Goal: Use online tool/utility: Utilize a website feature to perform a specific function

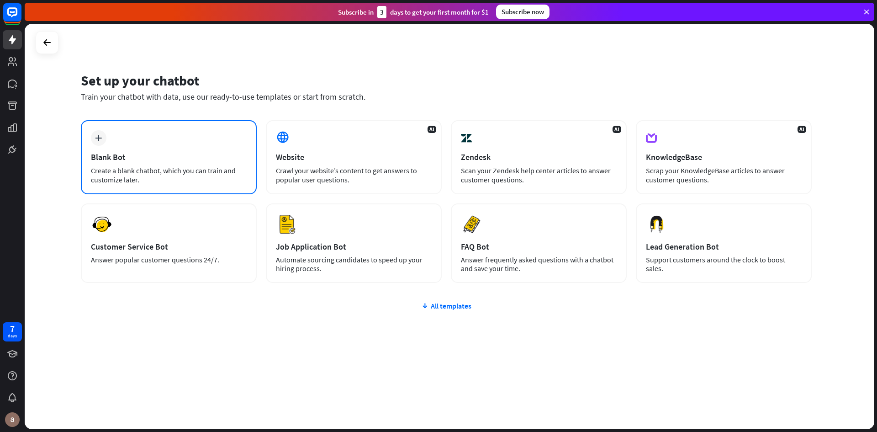
click at [133, 159] on div "Blank Bot" at bounding box center [169, 157] width 156 height 11
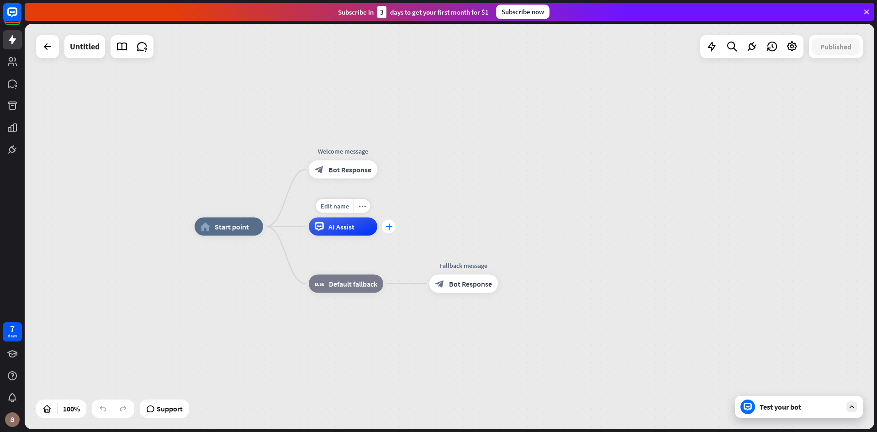
click at [393, 228] on div "plus" at bounding box center [389, 227] width 14 height 14
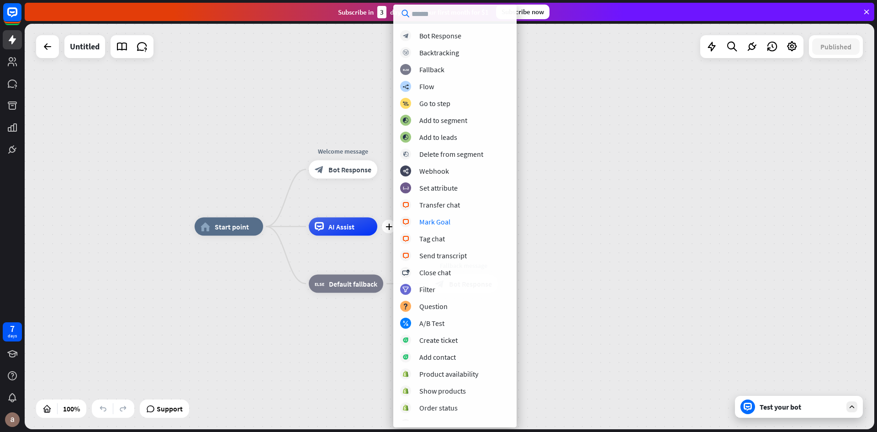
scroll to position [60, 0]
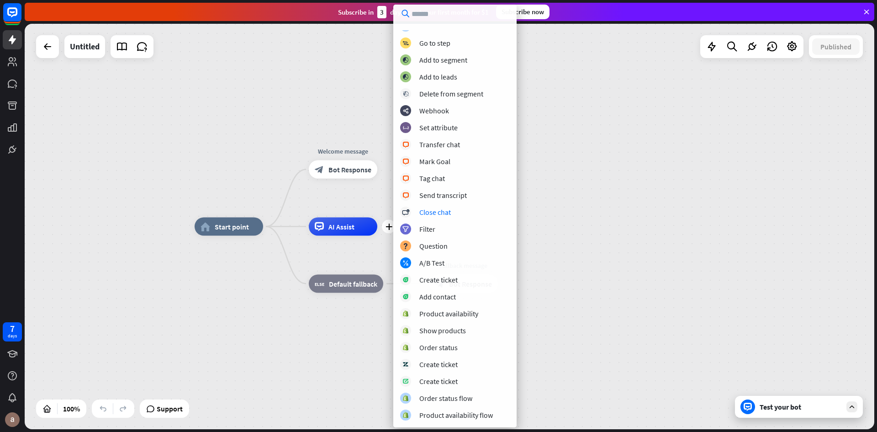
click at [217, 139] on div "home_2 Start point Welcome message block_bot_response Bot Response plus AI Assi…" at bounding box center [450, 226] width 850 height 405
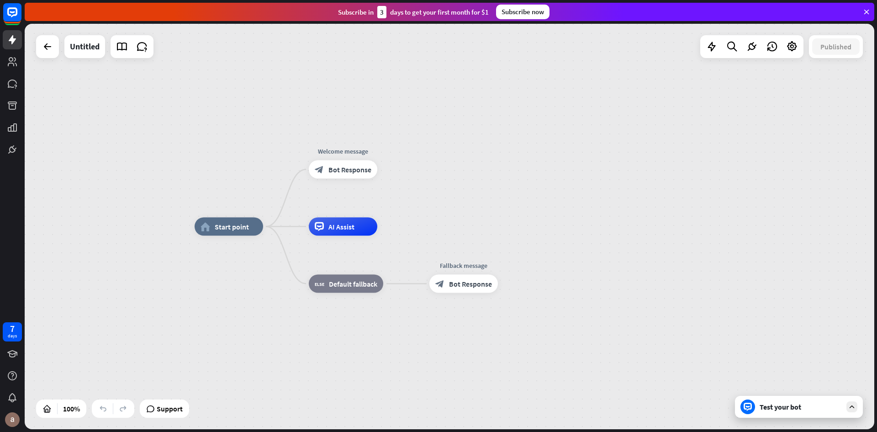
click at [65, 45] on div "Untitled" at bounding box center [84, 46] width 41 height 23
click at [59, 47] on div "Untitled" at bounding box center [94, 46] width 117 height 23
click at [50, 48] on icon at bounding box center [47, 46] width 11 height 11
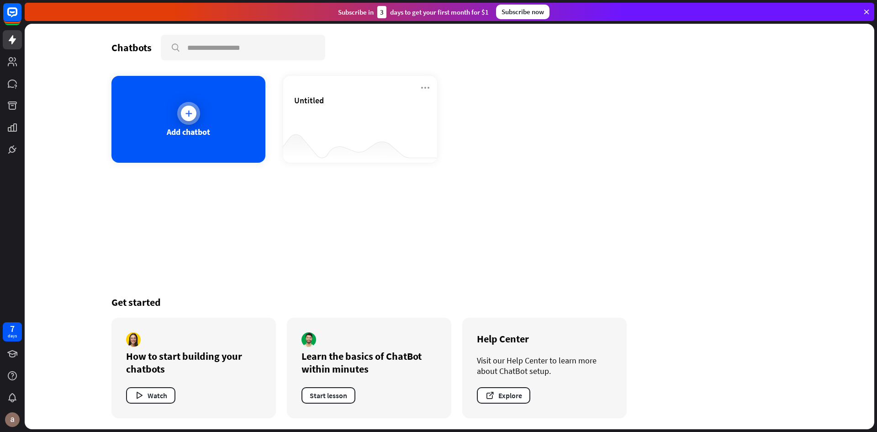
click at [199, 111] on div at bounding box center [188, 113] width 23 height 23
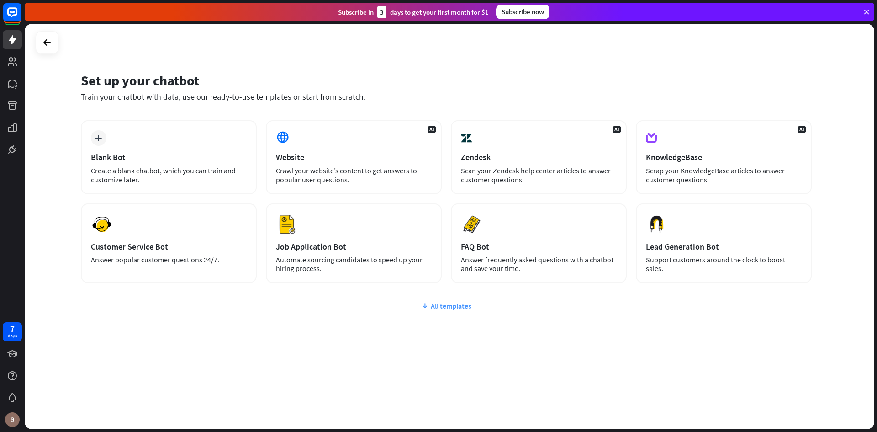
click at [451, 305] on div "All templates" at bounding box center [446, 305] width 731 height 9
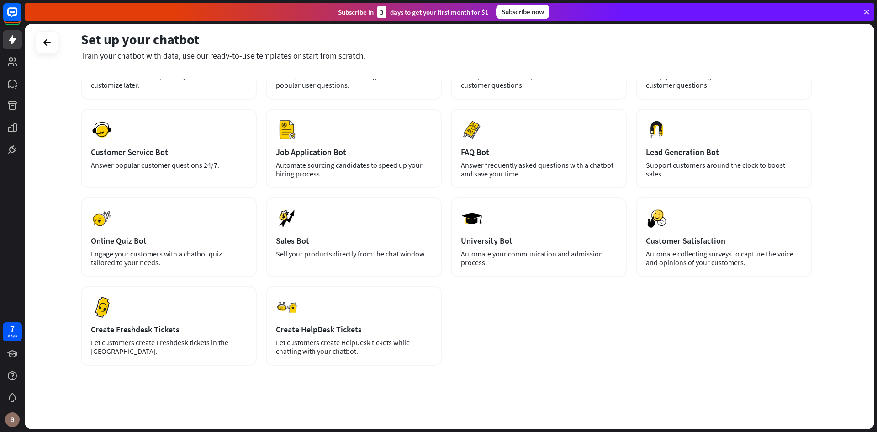
scroll to position [95, 0]
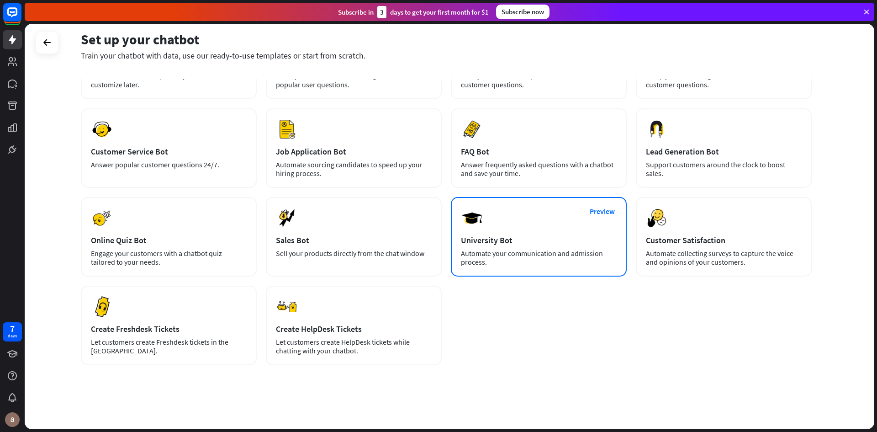
click at [537, 216] on div "Preview University Bot Automate your communication and admission process." at bounding box center [539, 237] width 176 height 80
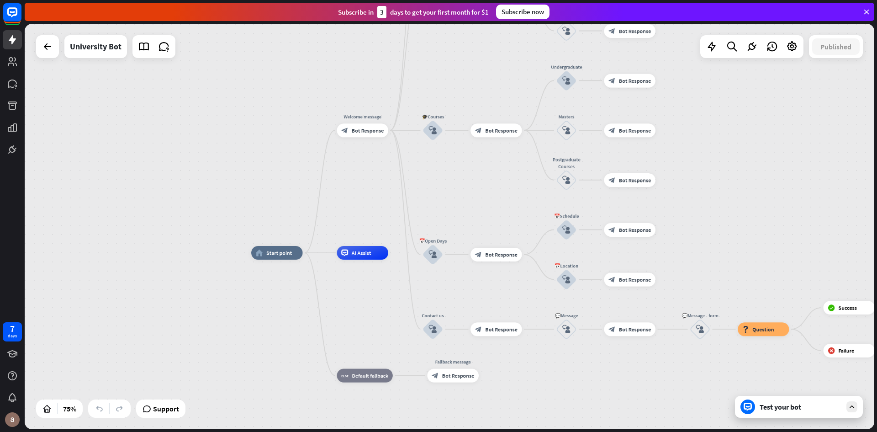
click at [791, 401] on div "Test your bot" at bounding box center [799, 407] width 128 height 22
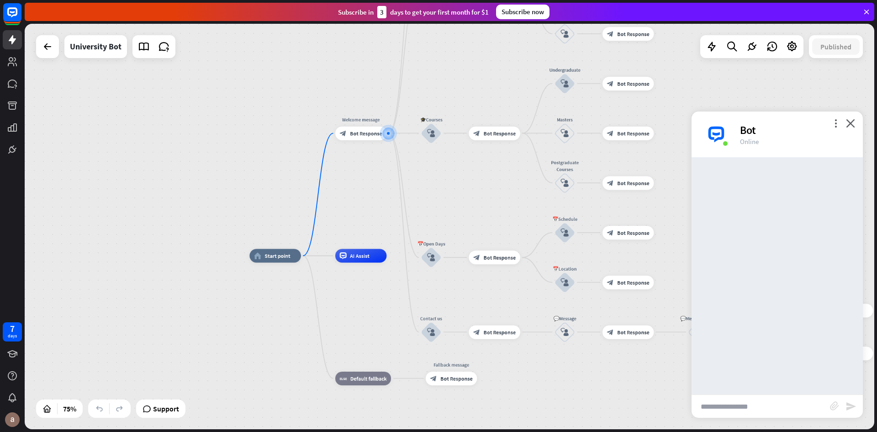
click at [744, 399] on input "text" at bounding box center [761, 406] width 138 height 23
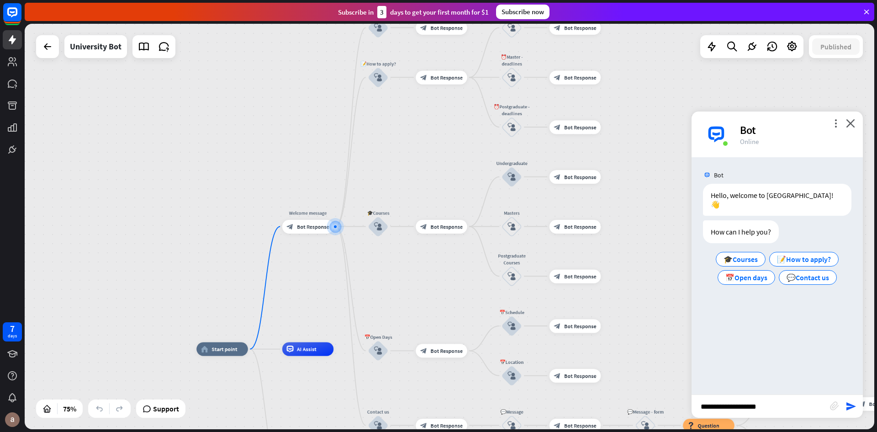
type input "**********"
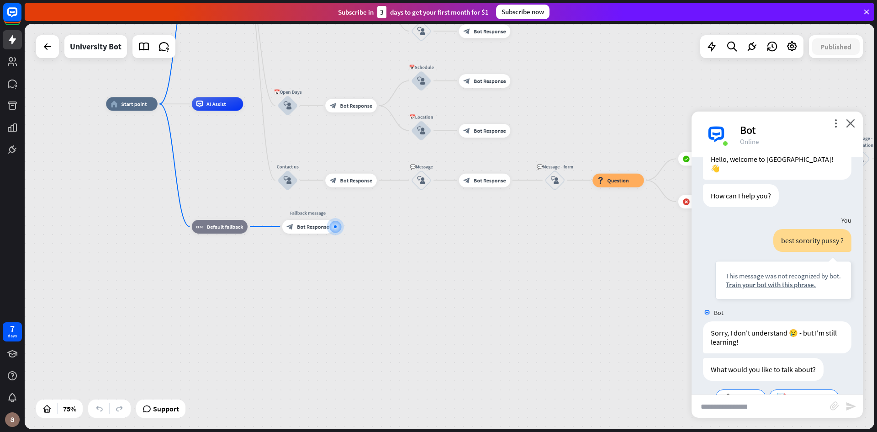
scroll to position [80, 0]
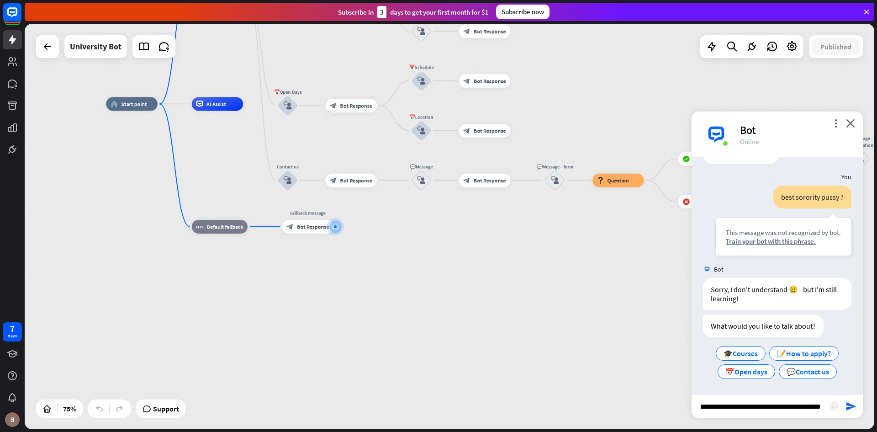
type input "**********"
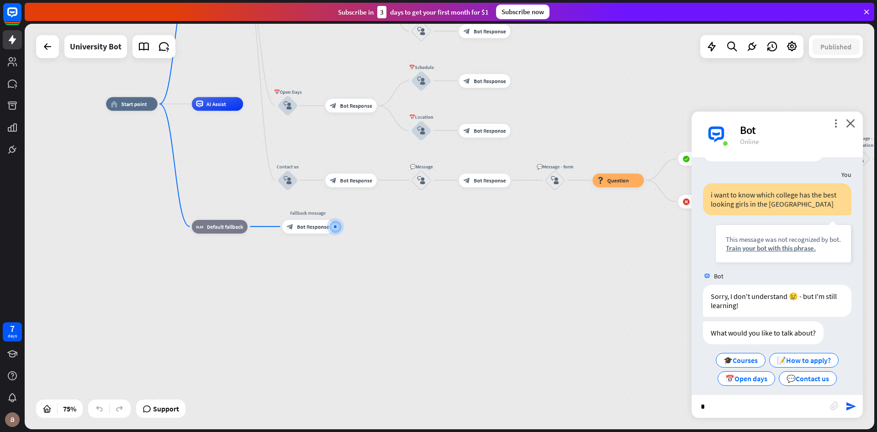
scroll to position [262, 0]
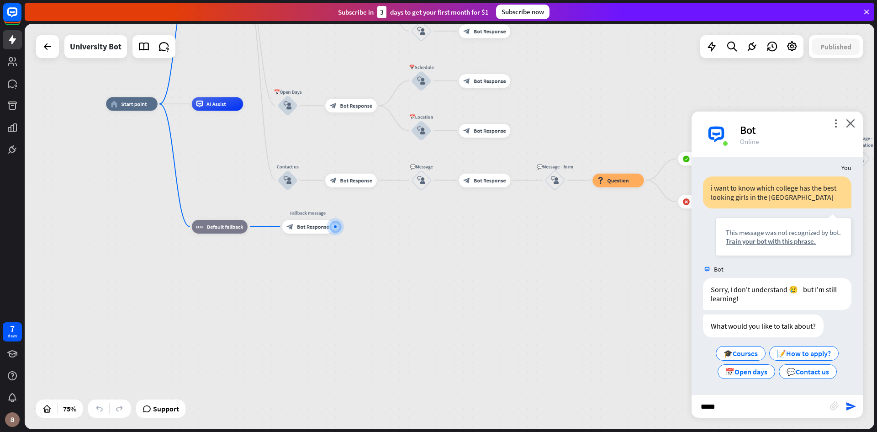
type input "******"
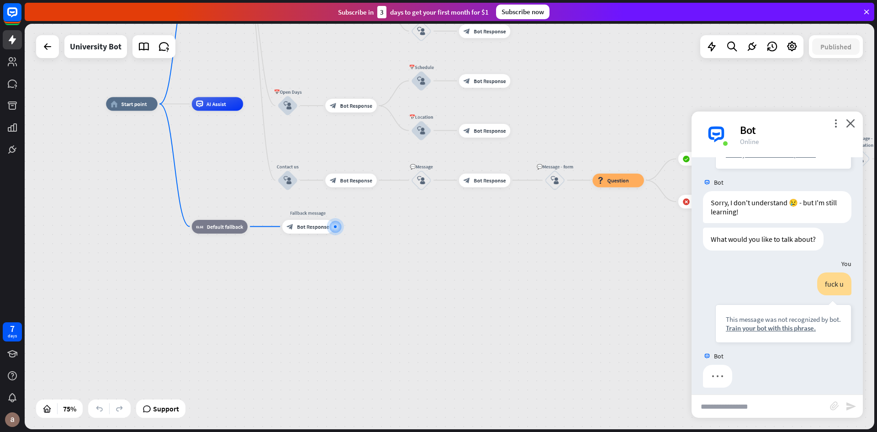
scroll to position [356, 0]
